Goal: Navigation & Orientation: Find specific page/section

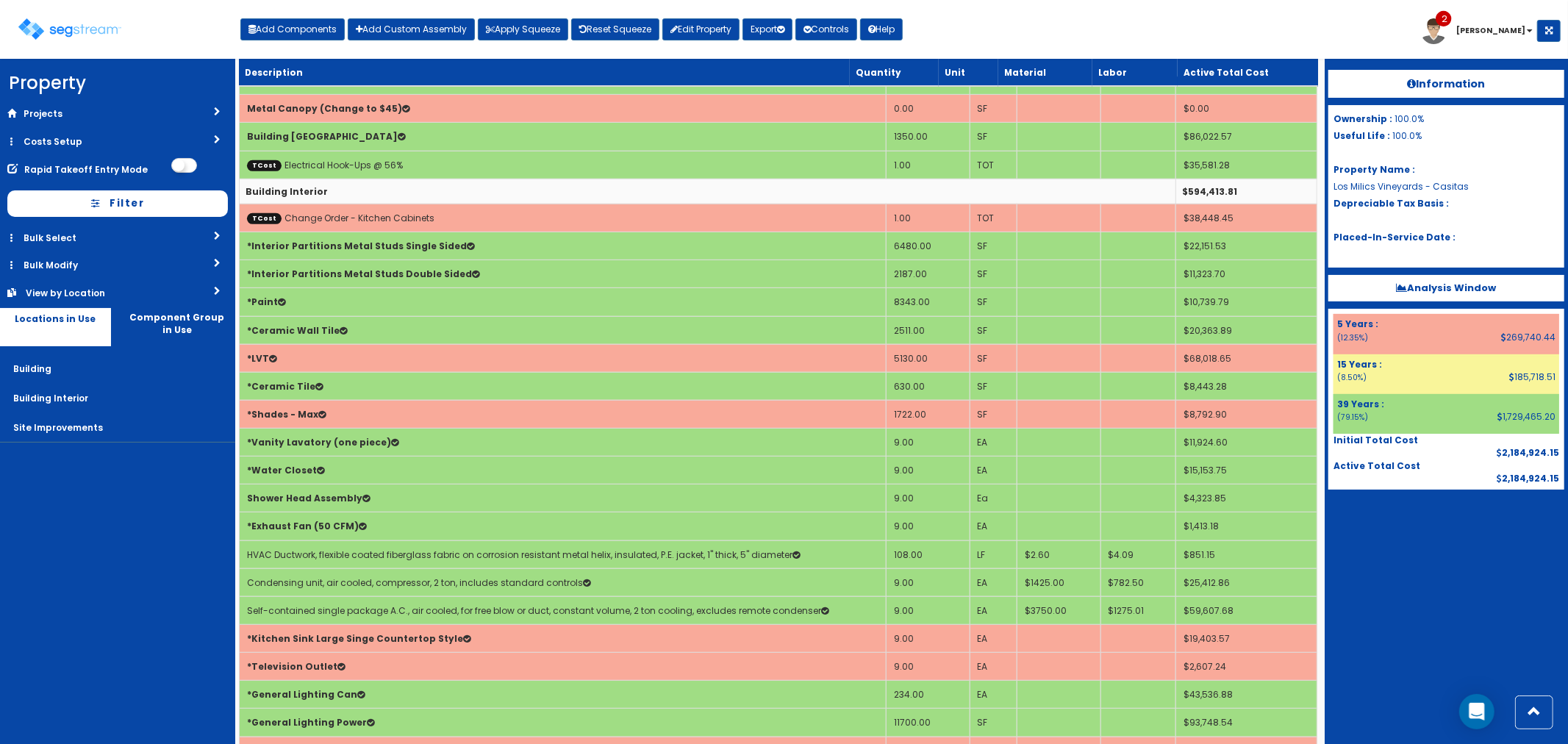
scroll to position [530, 0]
click at [88, 29] on img at bounding box center [70, 29] width 103 height 21
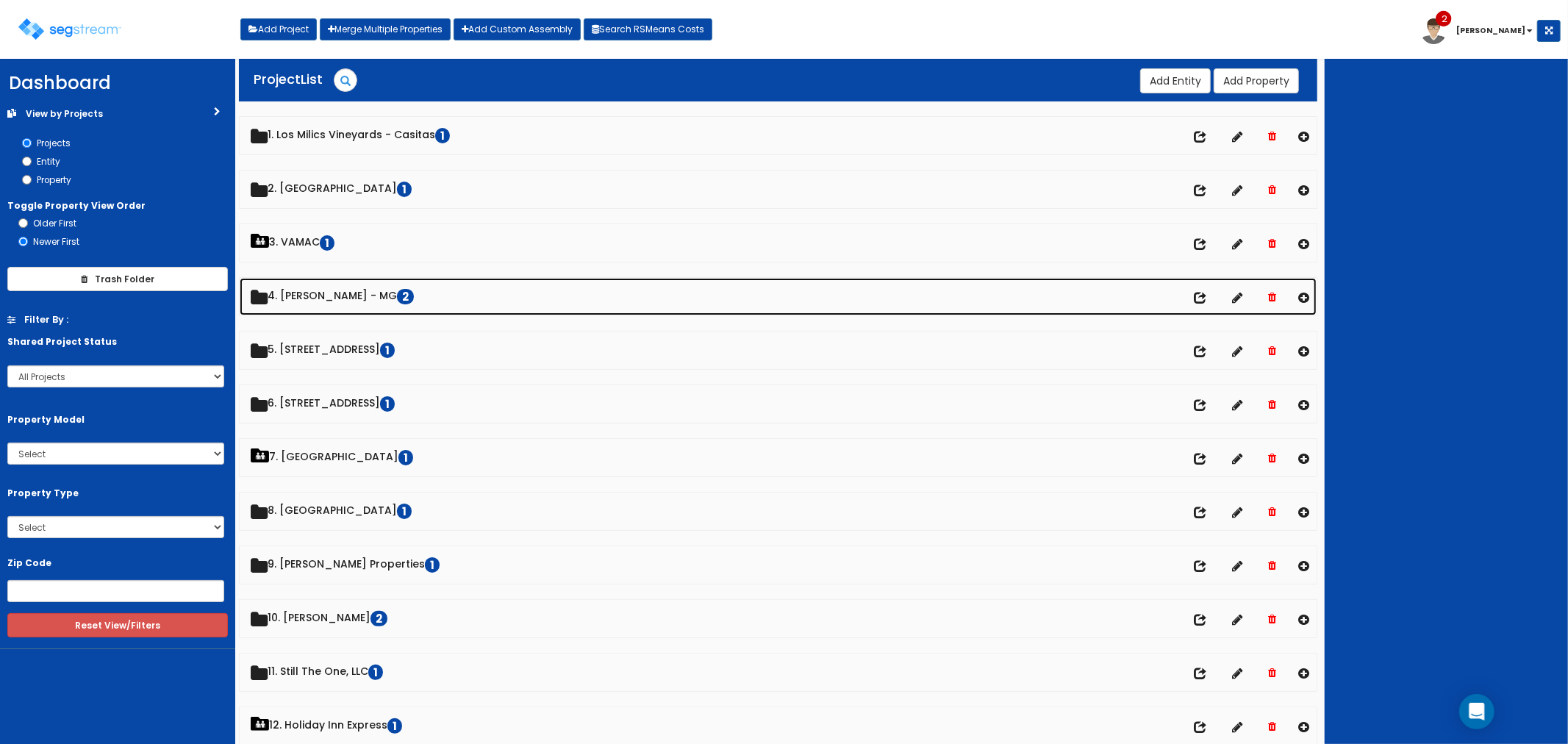
click at [329, 298] on link "4. [PERSON_NAME] - MG 2" at bounding box center [778, 297] width 1078 height 38
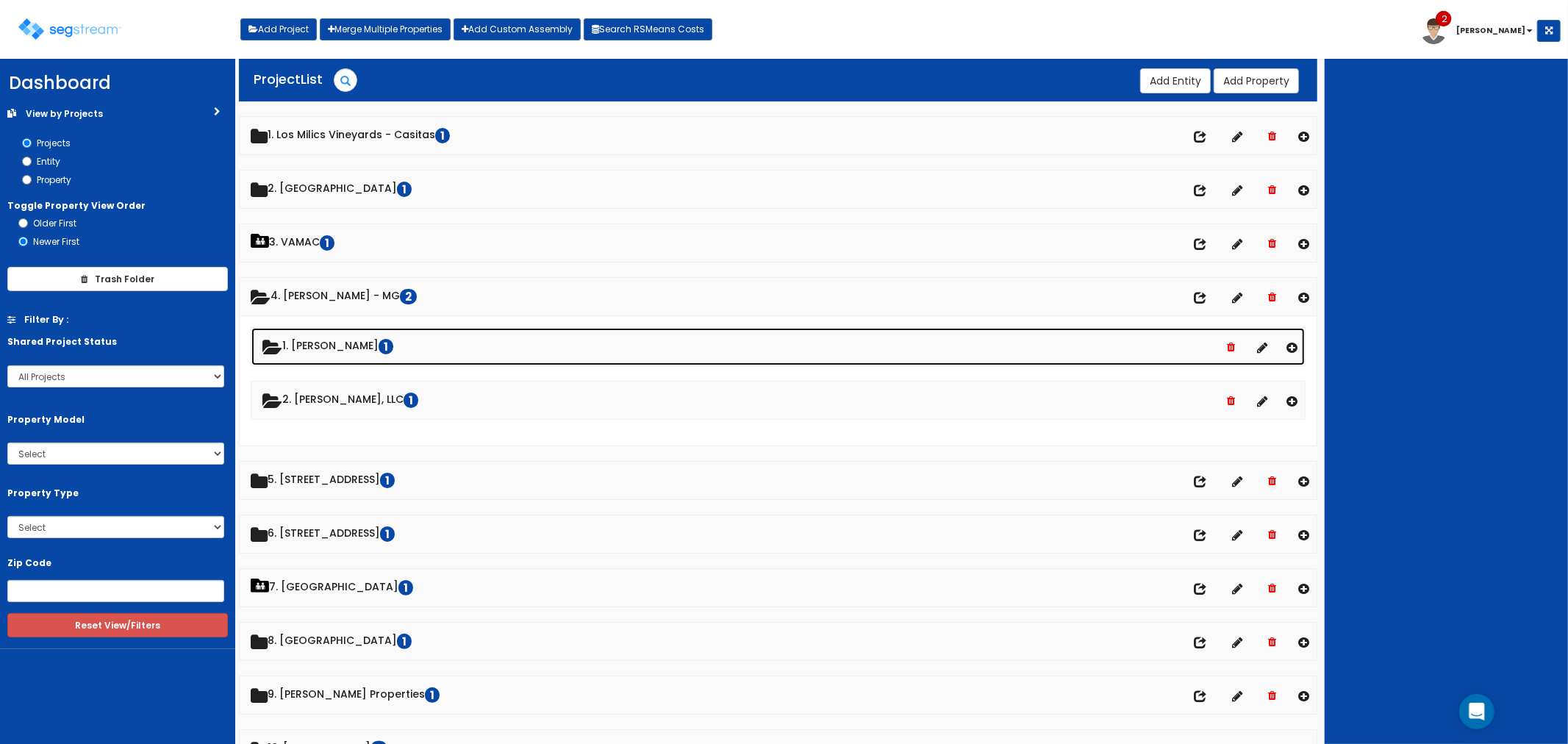
click at [335, 344] on link "1. [PERSON_NAME] 1" at bounding box center [778, 346] width 1054 height 38
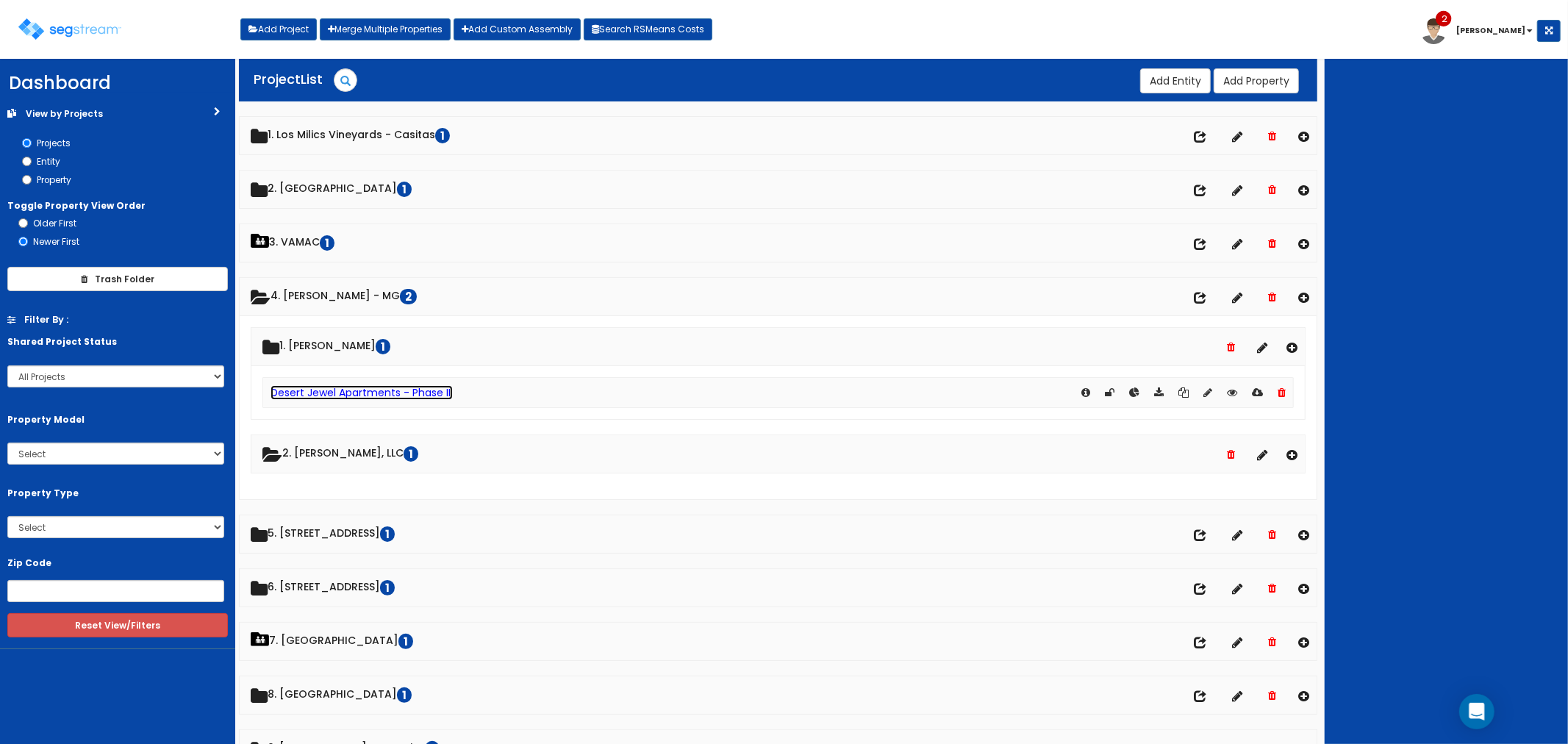
click at [332, 388] on link "Desert Jewel Apartments - Phase III" at bounding box center [362, 392] width 183 height 15
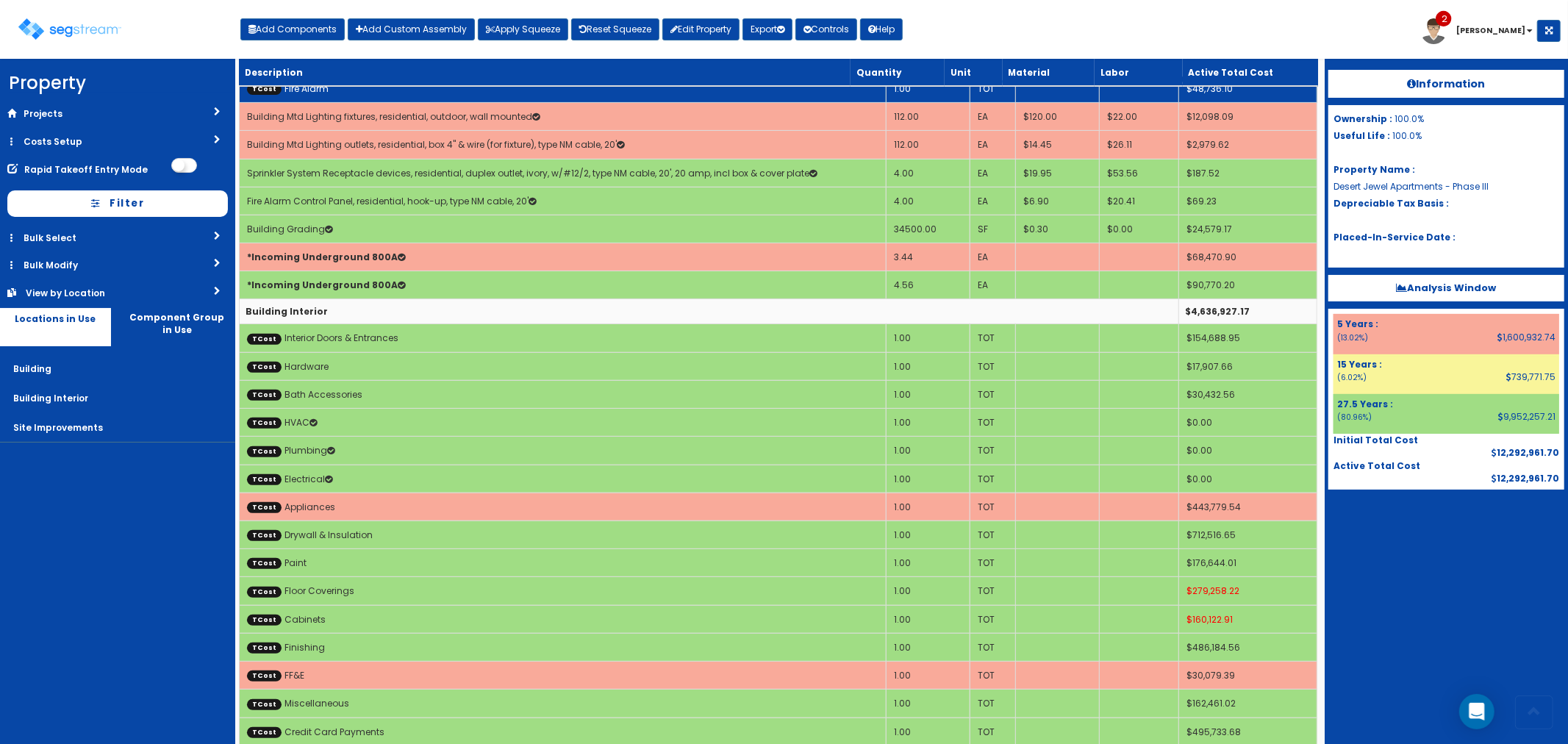
scroll to position [326, 0]
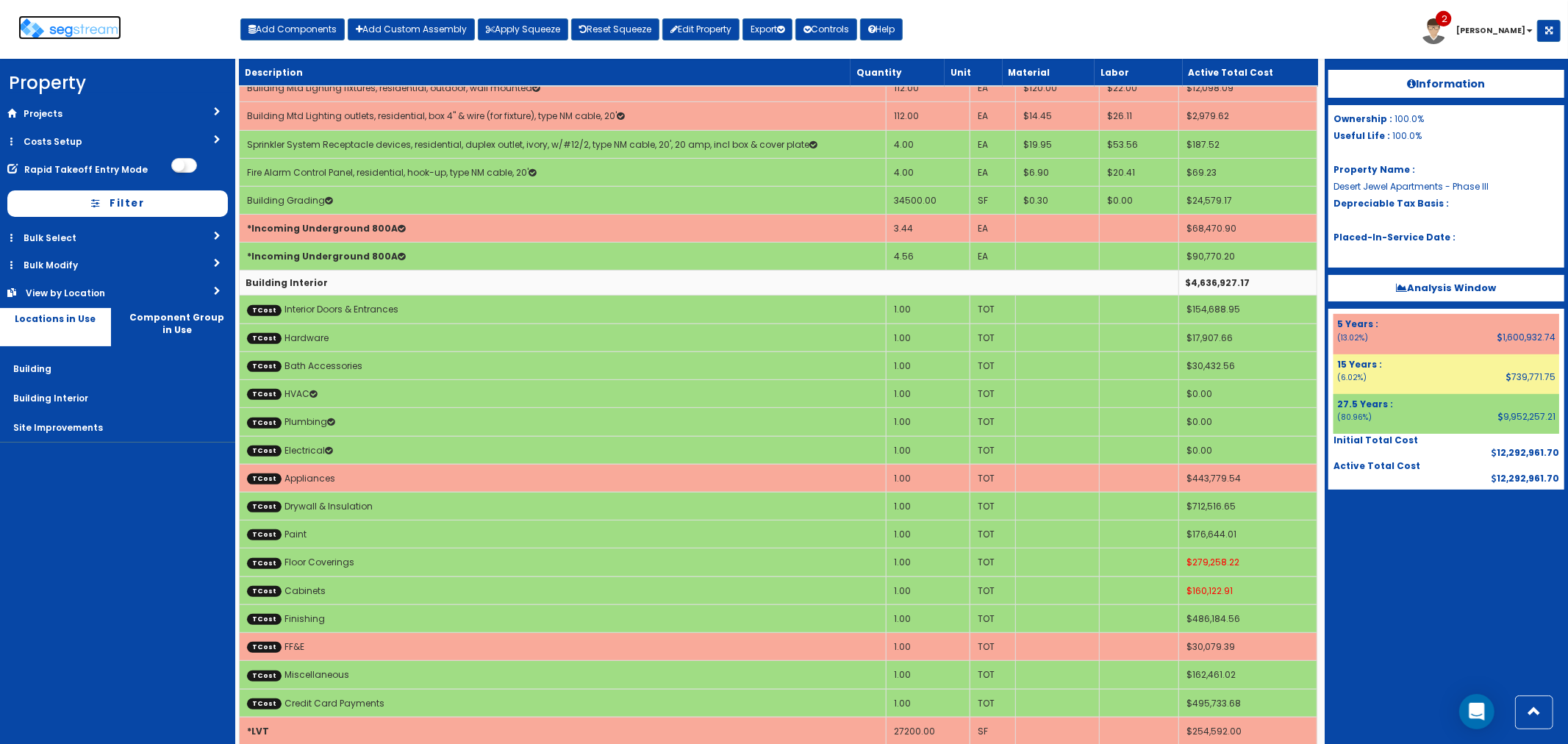
click at [107, 27] on img at bounding box center [70, 29] width 103 height 21
